Goal: Use online tool/utility: Utilize a website feature to perform a specific function

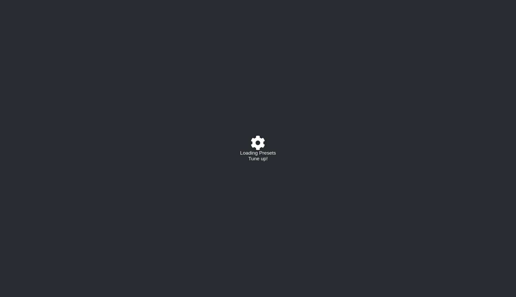
select select "/022288847105"
select select "A"
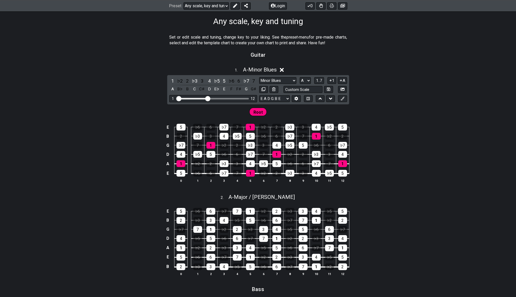
scroll to position [109, 0]
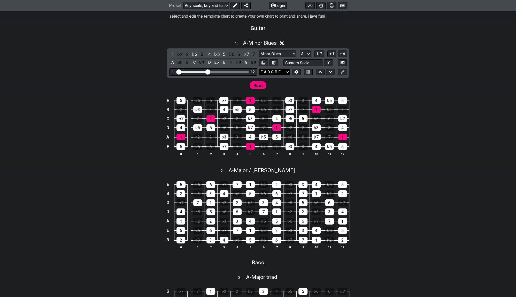
click at [259, 69] on select "E A D G B E E A D G B E E A D G B E B E A D F♯ B A D G C E A D A D G B E E♭ A♭ …" at bounding box center [274, 72] width 31 height 7
select select "D A D G A D"
click option "D A D G A D" at bounding box center [0, 0] width 0 height 0
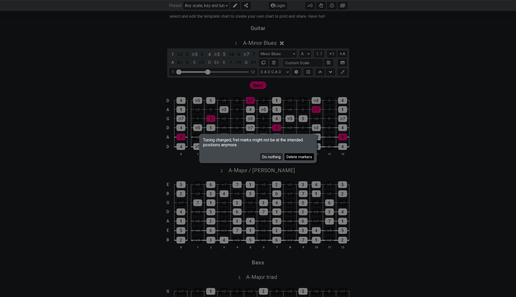
click at [297, 158] on button "Delete markers" at bounding box center [299, 156] width 29 height 7
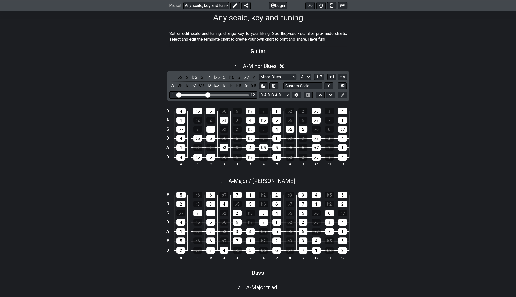
scroll to position [82, 0]
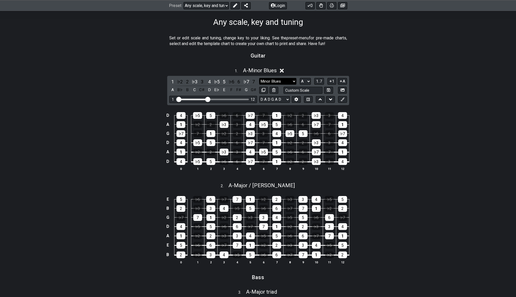
click at [259, 78] on select "Minor Blues Root Minor Pentatonic Major Pentatonic Minor Blues Major Blues Majo…" at bounding box center [277, 81] width 37 height 7
select select "Major / [PERSON_NAME]"
click option "Major / [PERSON_NAME]" at bounding box center [0, 0] width 0 height 0
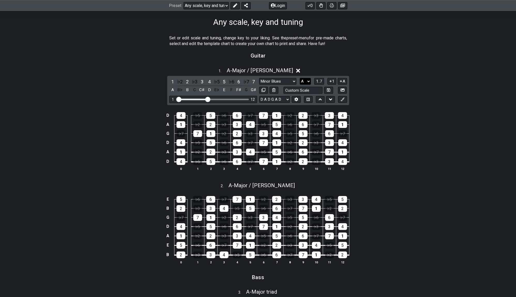
click at [300, 78] on select "A♭ A A♯ B♭ B C C♯ D♭ D D♯ E♭ E F F♯ G♭ G G♯" at bounding box center [305, 81] width 11 height 7
select select "D"
click option "D" at bounding box center [0, 0] width 0 height 0
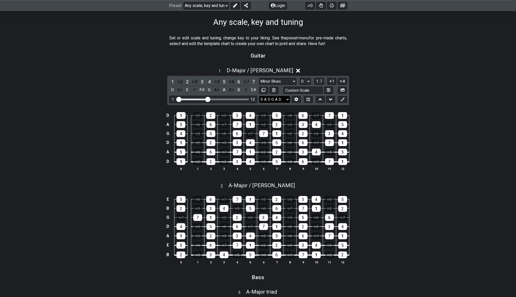
click at [259, 96] on select "E A D G B E E A D G B E E A D G B E B E A D F♯ B A D G C E A D A D G B E E♭ A♭ …" at bounding box center [274, 99] width 31 height 7
select select "D A D F# A D"
click option "D A D F♯ A D" at bounding box center [0, 0] width 0 height 0
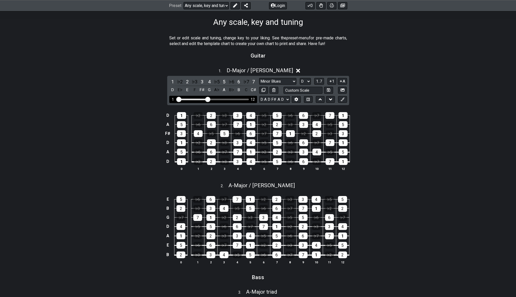
drag, startPoint x: 213, startPoint y: 99, endPoint x: 210, endPoint y: 99, distance: 3.7
click at [210, 99] on div "1 12" at bounding box center [213, 99] width 88 height 7
drag, startPoint x: 208, startPoint y: 99, endPoint x: 194, endPoint y: 100, distance: 14.1
click at [194, 99] on input "Visible fret range" at bounding box center [213, 99] width 73 height 0
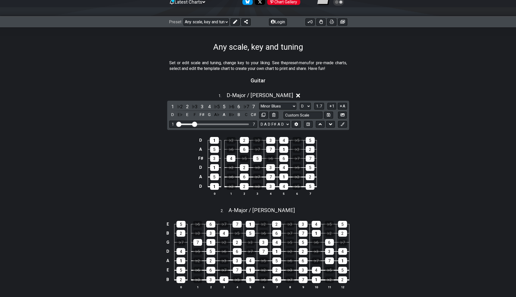
scroll to position [55, 0]
